Goal: Contribute content: Add original content to the website for others to see

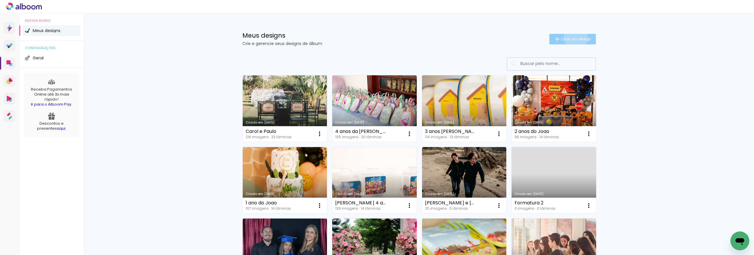
click at [572, 37] on span "Criar um design" at bounding box center [576, 39] width 31 height 4
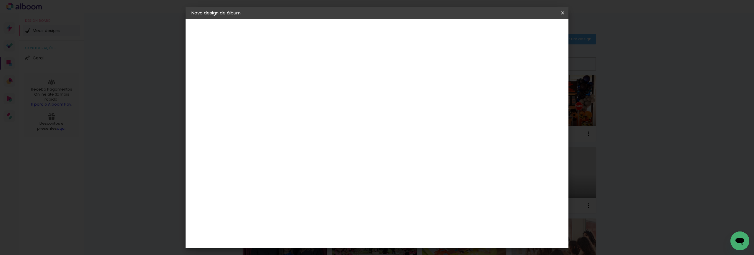
click at [288, 82] on input at bounding box center [288, 78] width 0 height 9
type input "[PERSON_NAME] 7 Anos"
type paper-input "[PERSON_NAME] 7 Anos"
click at [0, 0] on slot "Avançar" at bounding box center [0, 0] width 0 height 0
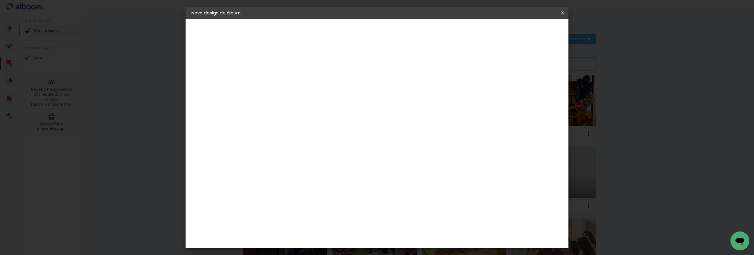
click at [300, 138] on div "Master Album" at bounding box center [292, 142] width 16 height 9
click at [0, 0] on slot "Avançar" at bounding box center [0, 0] width 0 height 0
click at [327, 189] on span "25 × 25" at bounding box center [313, 195] width 27 height 12
click at [0, 0] on slot "Avançar" at bounding box center [0, 0] width 0 height 0
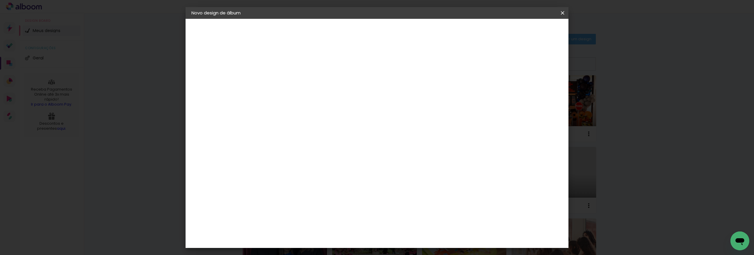
click at [492, 64] on div at bounding box center [489, 63] width 5 height 5
type paper-checkbox "on"
click at [526, 30] on span "Iniciar design" at bounding box center [512, 31] width 27 height 4
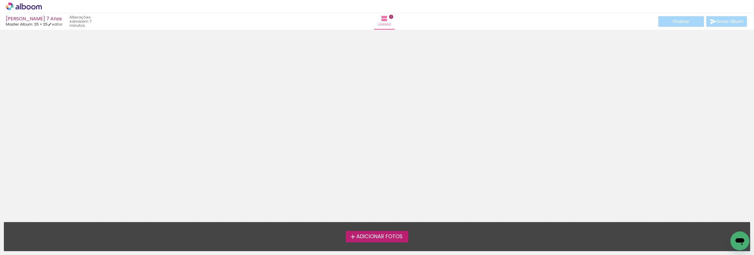
click at [374, 235] on span "Adicionar Fotos" at bounding box center [379, 236] width 46 height 5
click at [0, 0] on input "file" at bounding box center [0, 0] width 0 height 0
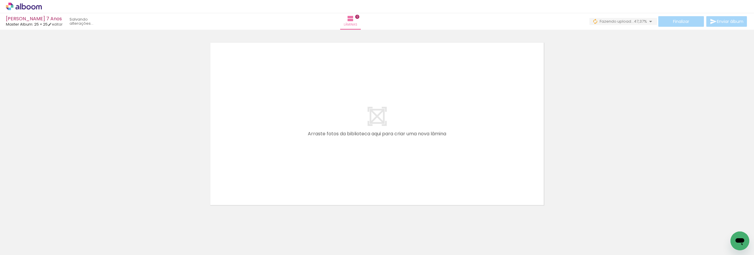
click at [68, 242] on div at bounding box center [59, 235] width 18 height 26
click at [49, 223] on iron-icon at bounding box center [46, 224] width 6 height 6
click at [311, 223] on iron-icon at bounding box center [310, 224] width 6 height 6
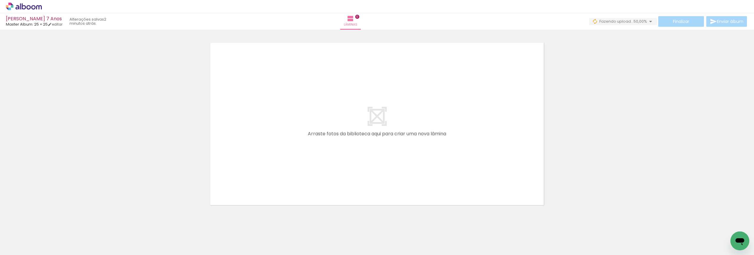
click at [311, 223] on iron-icon at bounding box center [310, 224] width 6 height 6
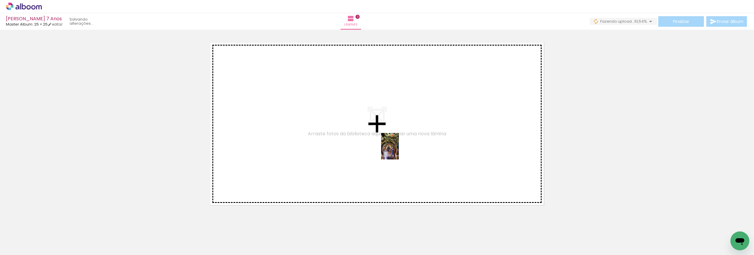
drag, startPoint x: 61, startPoint y: 240, endPoint x: 399, endPoint y: 151, distance: 349.2
click at [399, 151] on quentale-workspace at bounding box center [377, 127] width 754 height 255
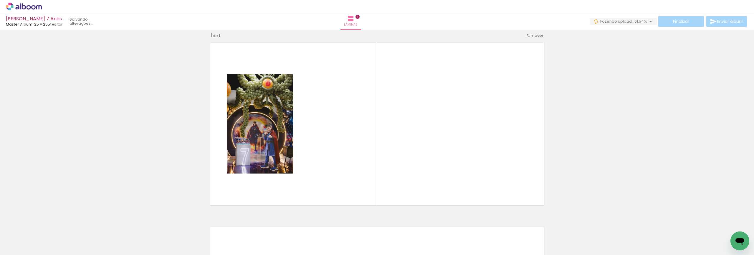
scroll to position [8, 0]
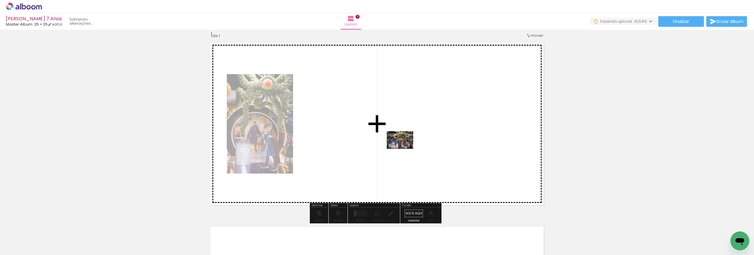
drag, startPoint x: 196, startPoint y: 238, endPoint x: 404, endPoint y: 147, distance: 226.9
click at [404, 147] on quentale-workspace at bounding box center [377, 127] width 754 height 255
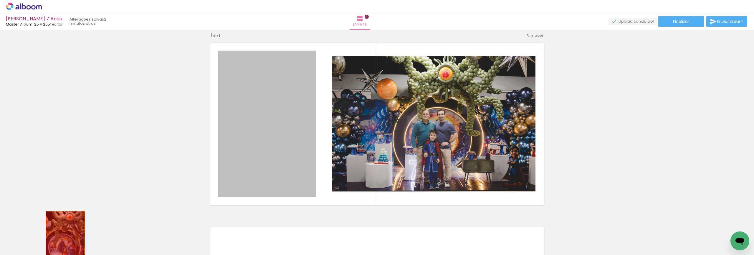
drag, startPoint x: 262, startPoint y: 113, endPoint x: 63, endPoint y: 241, distance: 236.5
click at [63, 241] on quentale-workspace at bounding box center [377, 127] width 754 height 255
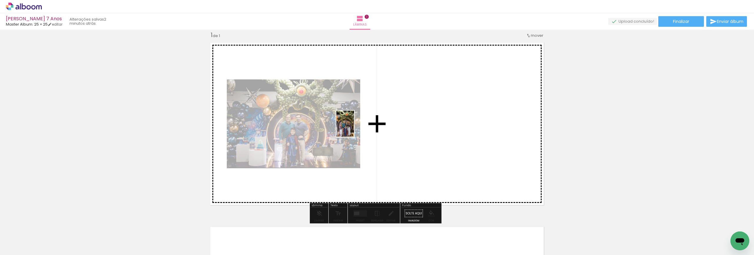
drag, startPoint x: 263, startPoint y: 245, endPoint x: 360, endPoint y: 115, distance: 162.6
click at [360, 115] on quentale-workspace at bounding box center [377, 127] width 754 height 255
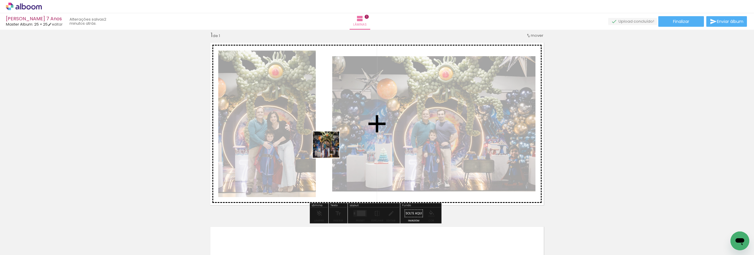
drag, startPoint x: 292, startPoint y: 240, endPoint x: 334, endPoint y: 142, distance: 106.3
click at [334, 142] on quentale-workspace at bounding box center [377, 127] width 754 height 255
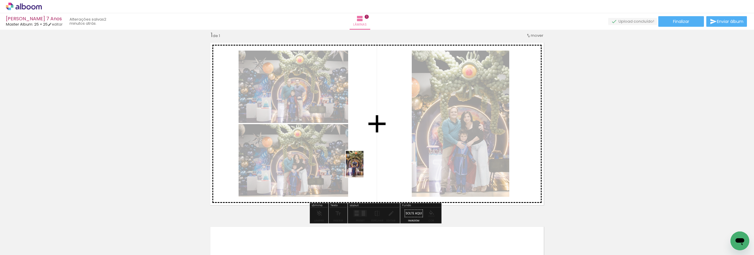
drag, startPoint x: 224, startPoint y: 241, endPoint x: 364, endPoint y: 166, distance: 158.1
click at [364, 166] on quentale-workspace at bounding box center [377, 127] width 754 height 255
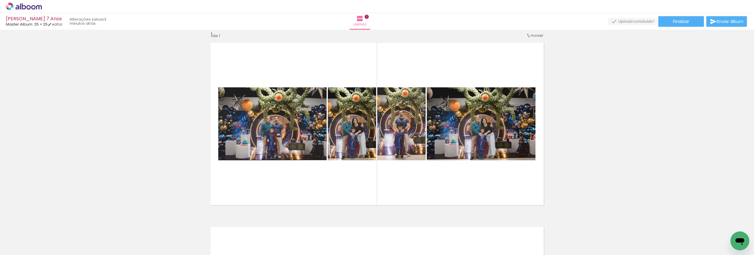
click at [18, 245] on span "Adicionar Fotos" at bounding box center [21, 247] width 18 height 6
click at [0, 0] on input "file" at bounding box center [0, 0] width 0 height 0
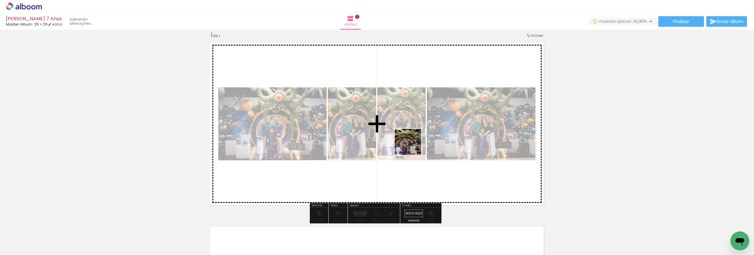
drag, startPoint x: 492, startPoint y: 239, endPoint x: 407, endPoint y: 149, distance: 124.1
click at [407, 147] on quentale-workspace at bounding box center [377, 127] width 754 height 255
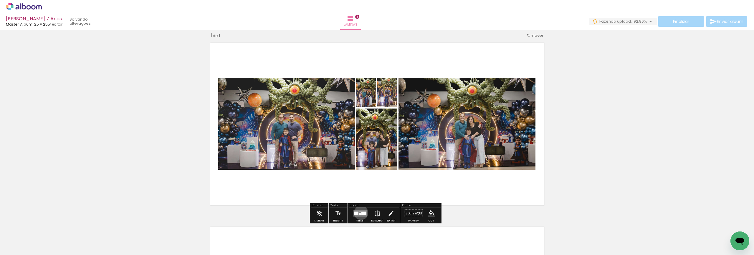
click at [359, 213] on quentale-layouter at bounding box center [360, 213] width 14 height 6
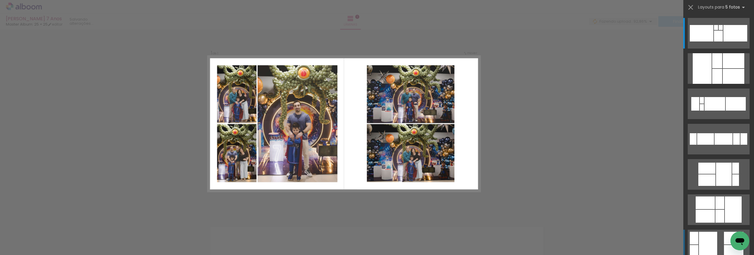
click at [714, 30] on div at bounding box center [716, 27] width 4 height 5
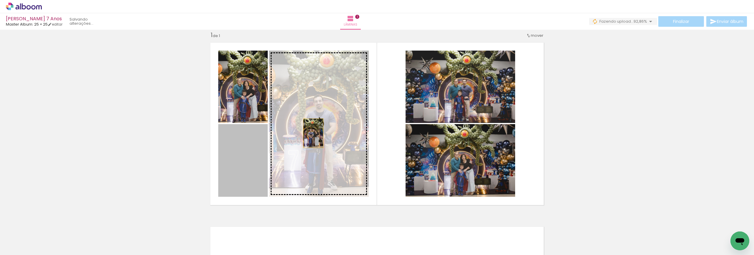
drag, startPoint x: 250, startPoint y: 165, endPoint x: 311, endPoint y: 133, distance: 69.0
click at [0, 0] on slot at bounding box center [0, 0] width 0 height 0
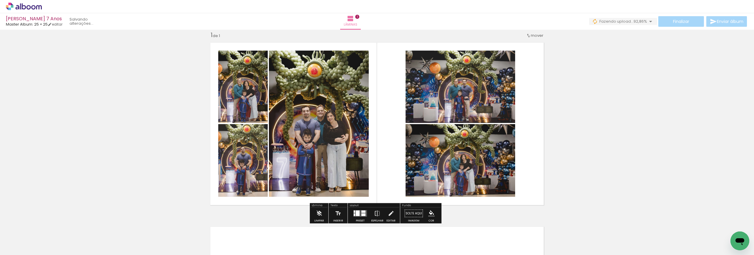
click at [608, 127] on div "Inserir lâmina 1 de 1" at bounding box center [377, 208] width 754 height 369
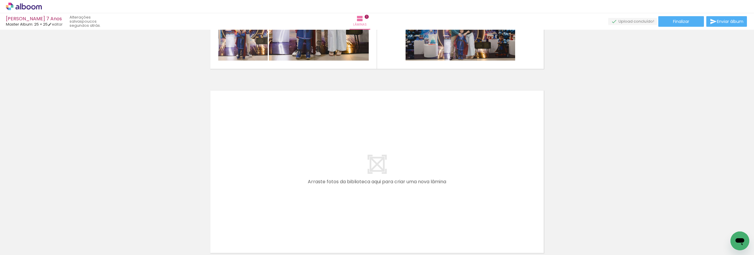
scroll to position [177, 0]
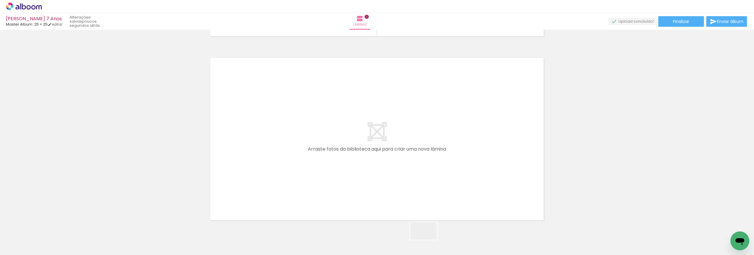
drag, startPoint x: 428, startPoint y: 241, endPoint x: 416, endPoint y: 183, distance: 59.8
click at [416, 183] on quentale-workspace at bounding box center [377, 127] width 754 height 255
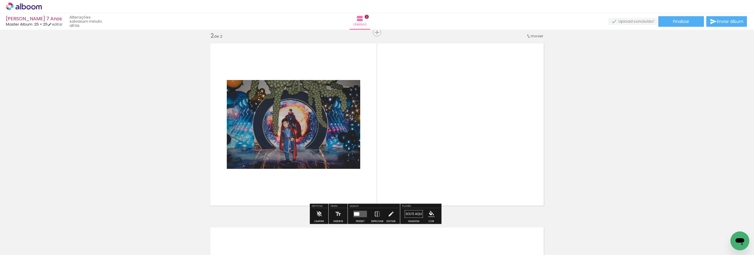
scroll to position [192, 0]
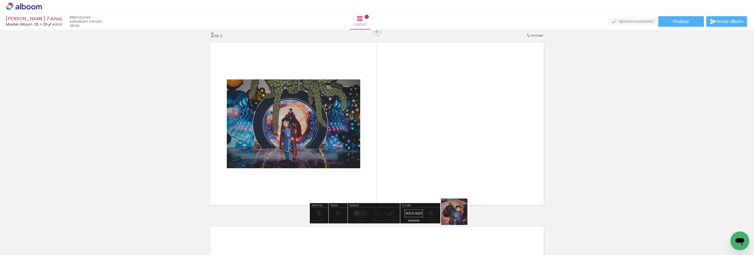
drag, startPoint x: 457, startPoint y: 241, endPoint x: 460, endPoint y: 162, distance: 79.6
click at [460, 162] on quentale-workspace at bounding box center [377, 127] width 754 height 255
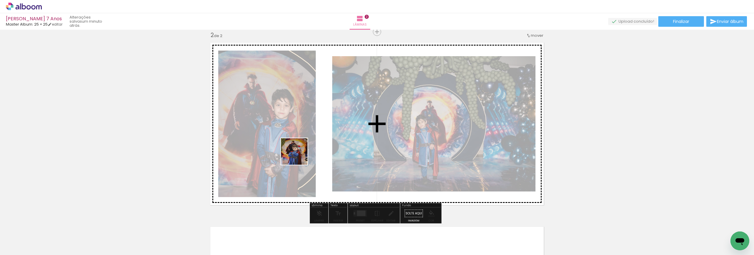
drag, startPoint x: 158, startPoint y: 243, endPoint x: 328, endPoint y: 129, distance: 204.1
click at [315, 144] on quentale-workspace at bounding box center [377, 127] width 754 height 255
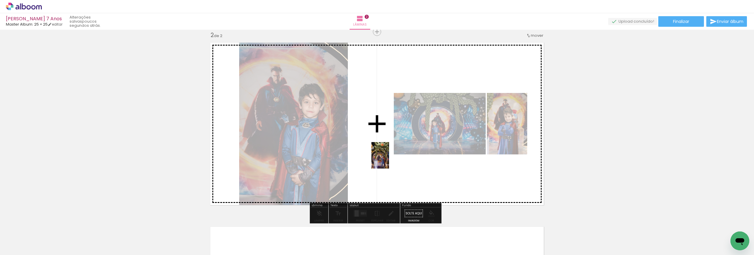
drag, startPoint x: 64, startPoint y: 243, endPoint x: 381, endPoint y: 158, distance: 328.2
click at [381, 158] on quentale-workspace at bounding box center [377, 127] width 754 height 255
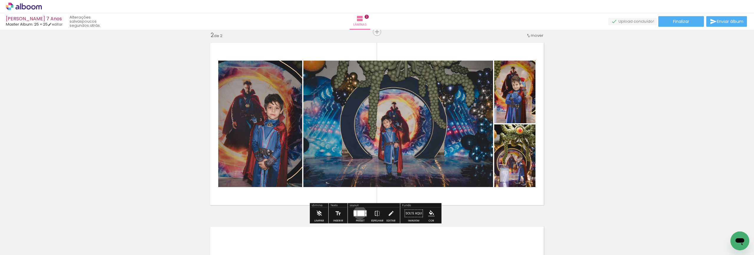
click at [358, 213] on div at bounding box center [360, 214] width 7 height 6
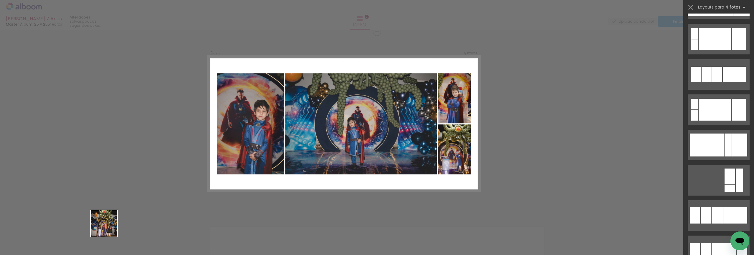
scroll to position [0, 0]
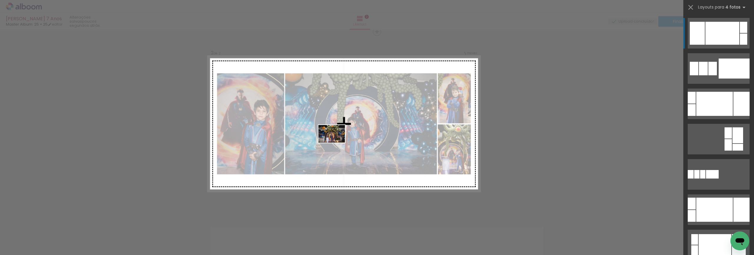
drag, startPoint x: 95, startPoint y: 239, endPoint x: 336, endPoint y: 143, distance: 259.9
click at [336, 143] on quentale-workspace at bounding box center [377, 127] width 754 height 255
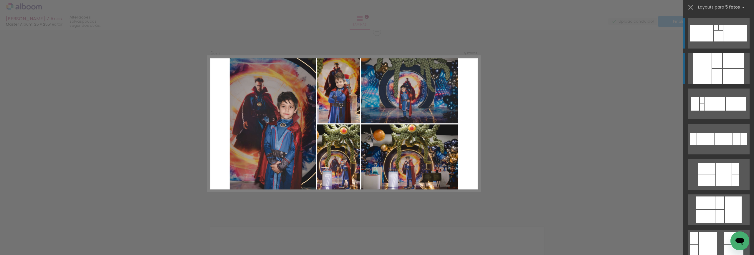
click at [726, 63] on div at bounding box center [732, 60] width 21 height 15
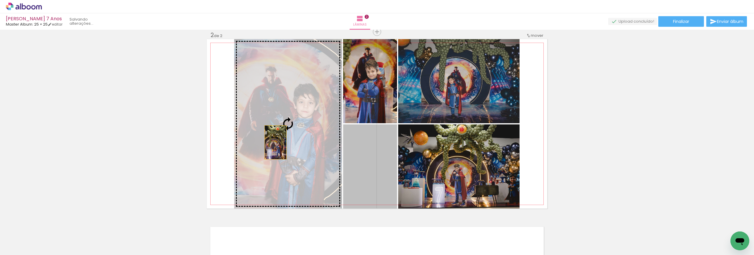
drag, startPoint x: 382, startPoint y: 177, endPoint x: 276, endPoint y: 139, distance: 112.9
click at [0, 0] on slot at bounding box center [0, 0] width 0 height 0
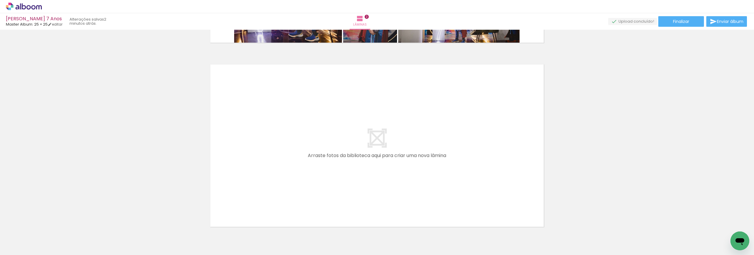
scroll to position [383, 0]
